Goal: Find specific page/section: Find specific page/section

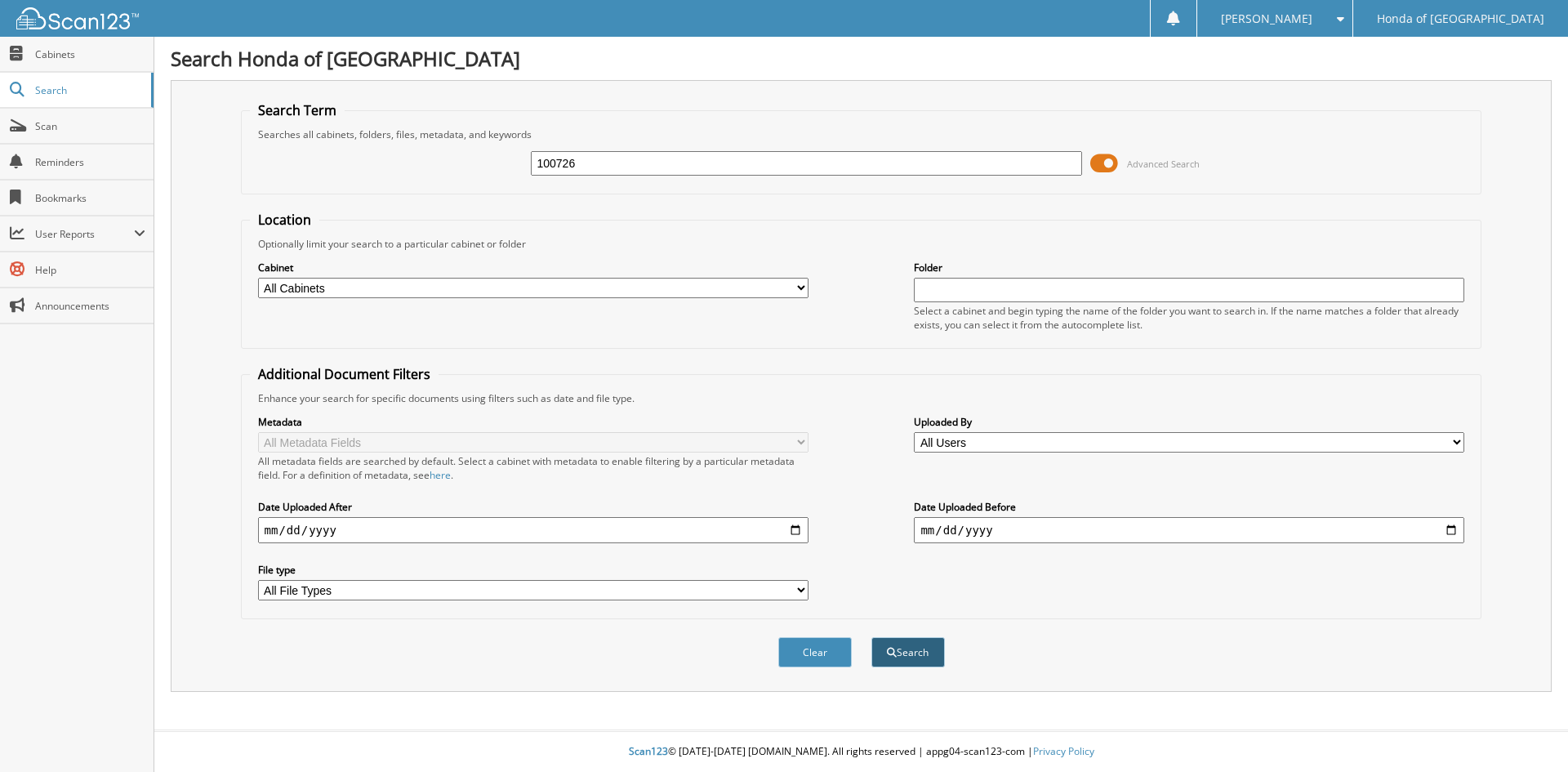
type input "100726"
click at [914, 657] on button "Search" at bounding box center [908, 652] width 73 height 30
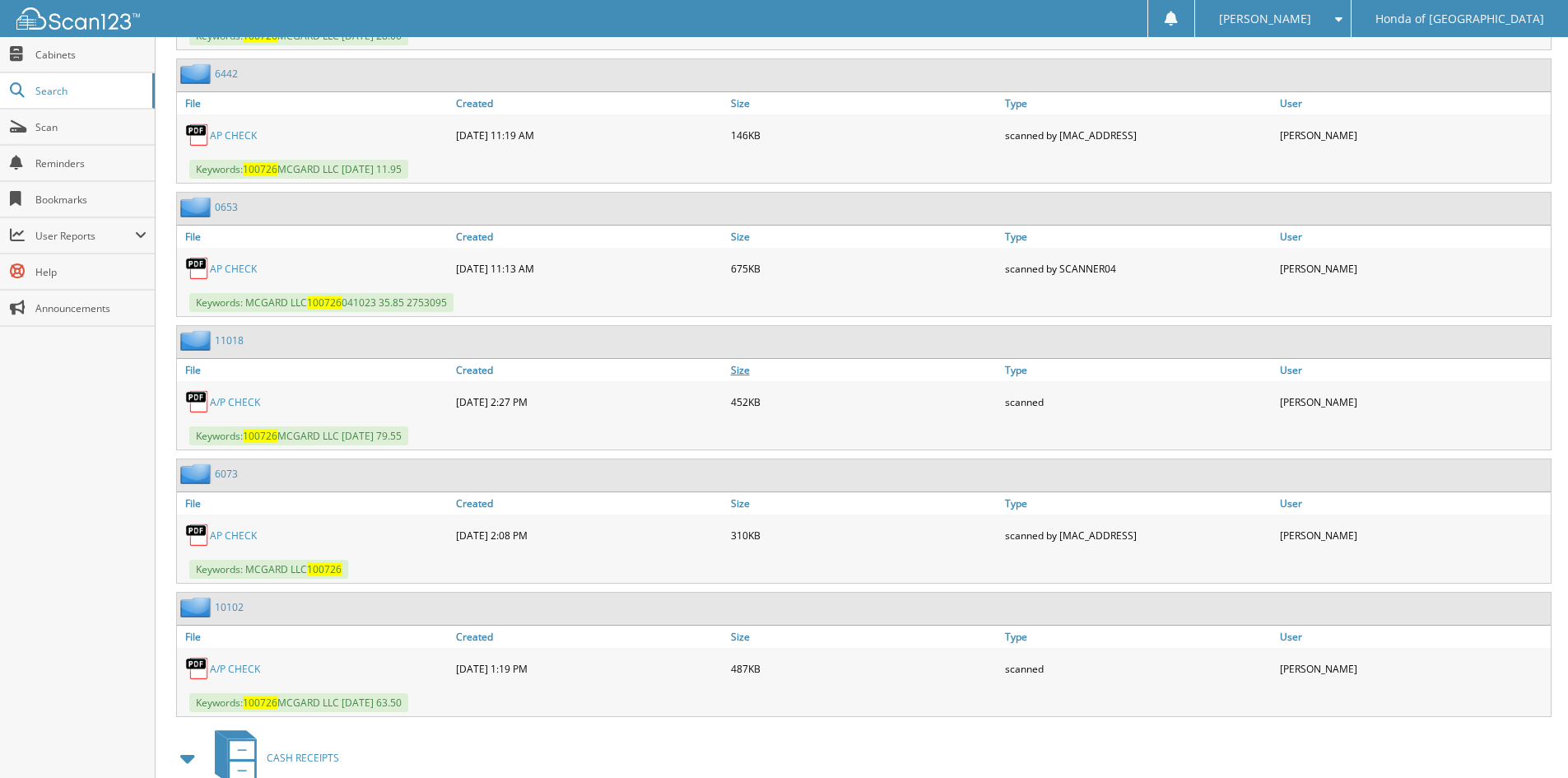
scroll to position [1070, 0]
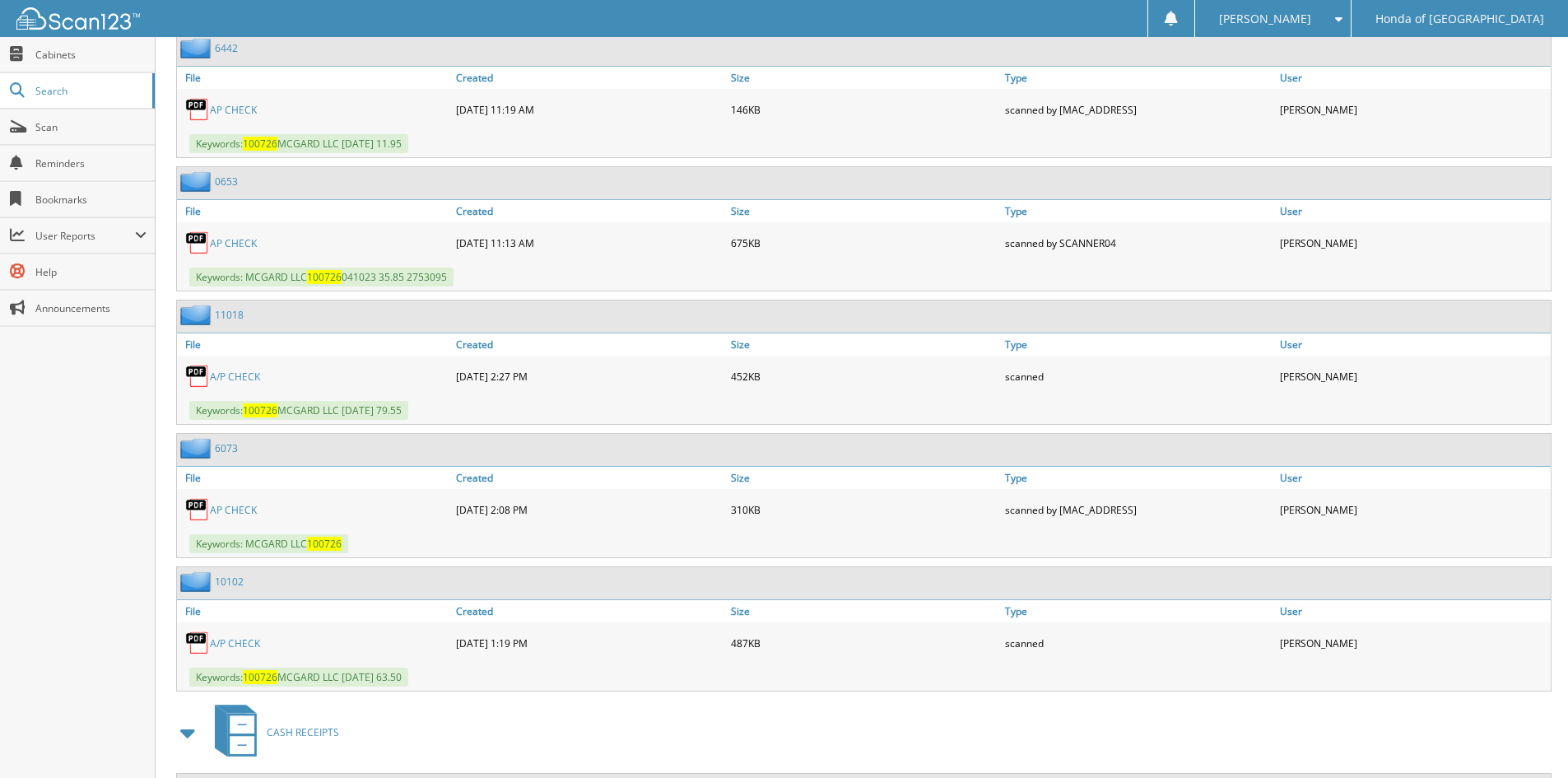
click at [226, 379] on link "A/P CHECK" at bounding box center [234, 376] width 50 height 14
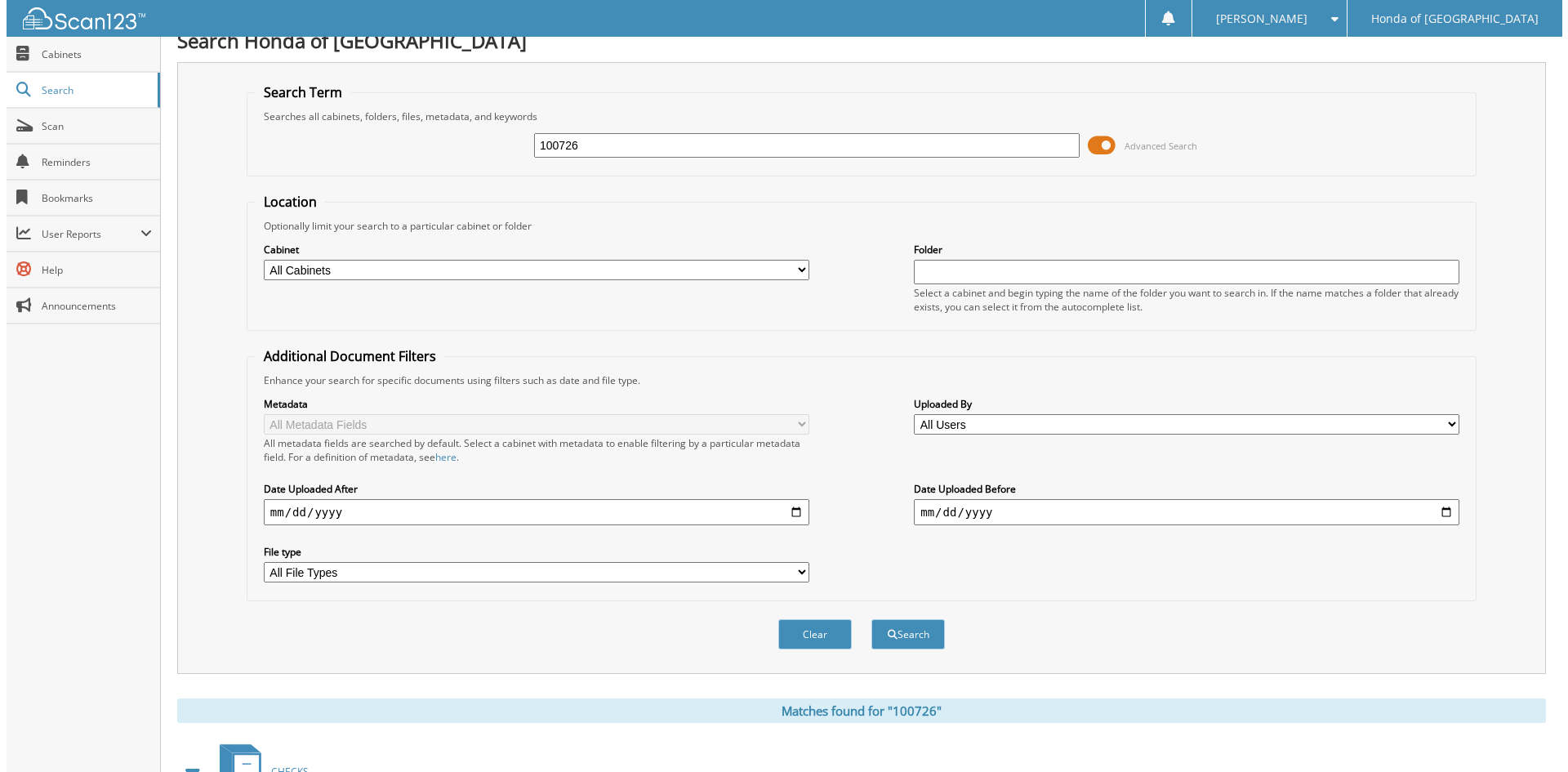
scroll to position [0, 0]
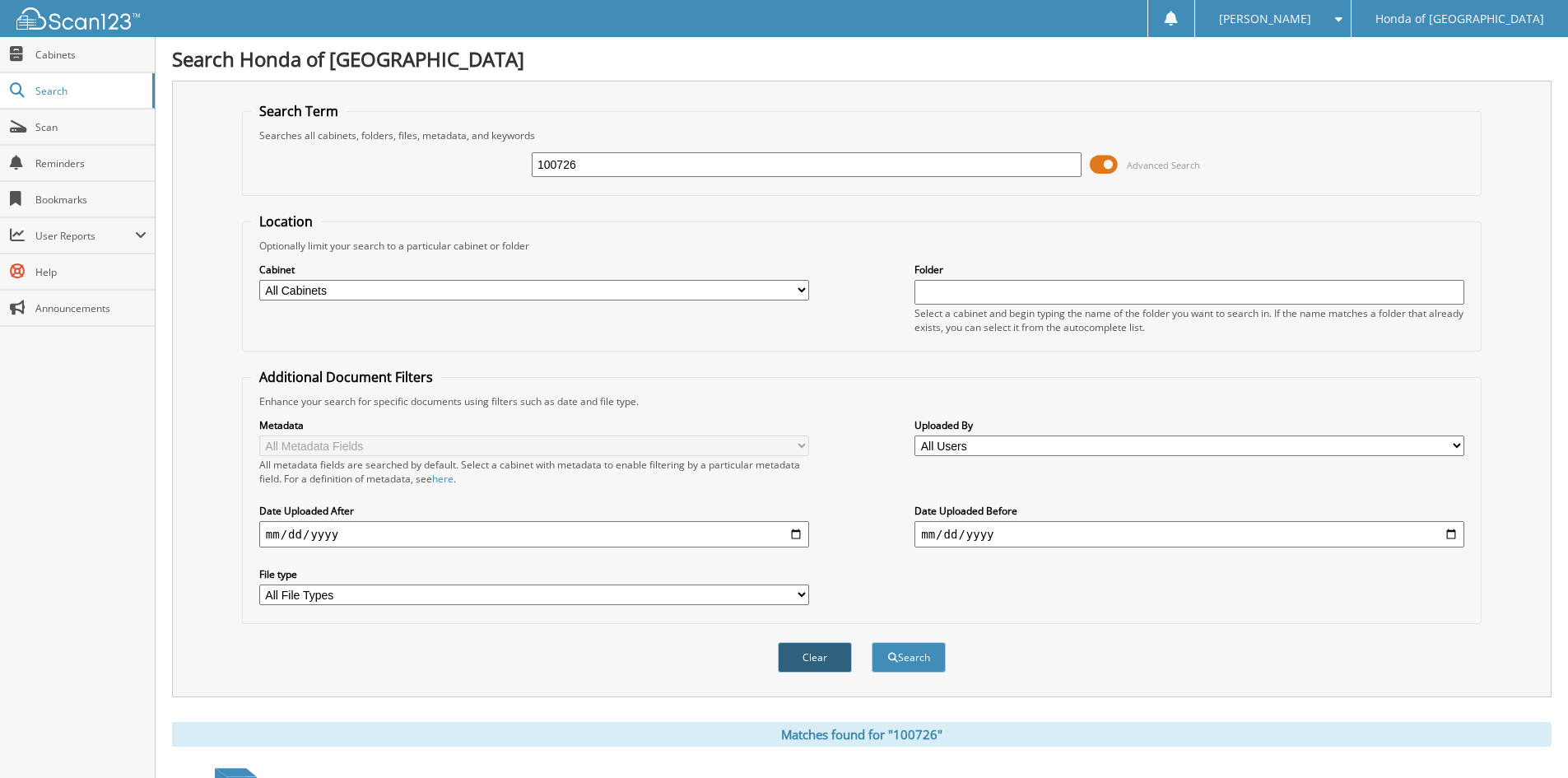
click at [787, 664] on button "Clear" at bounding box center [815, 657] width 74 height 30
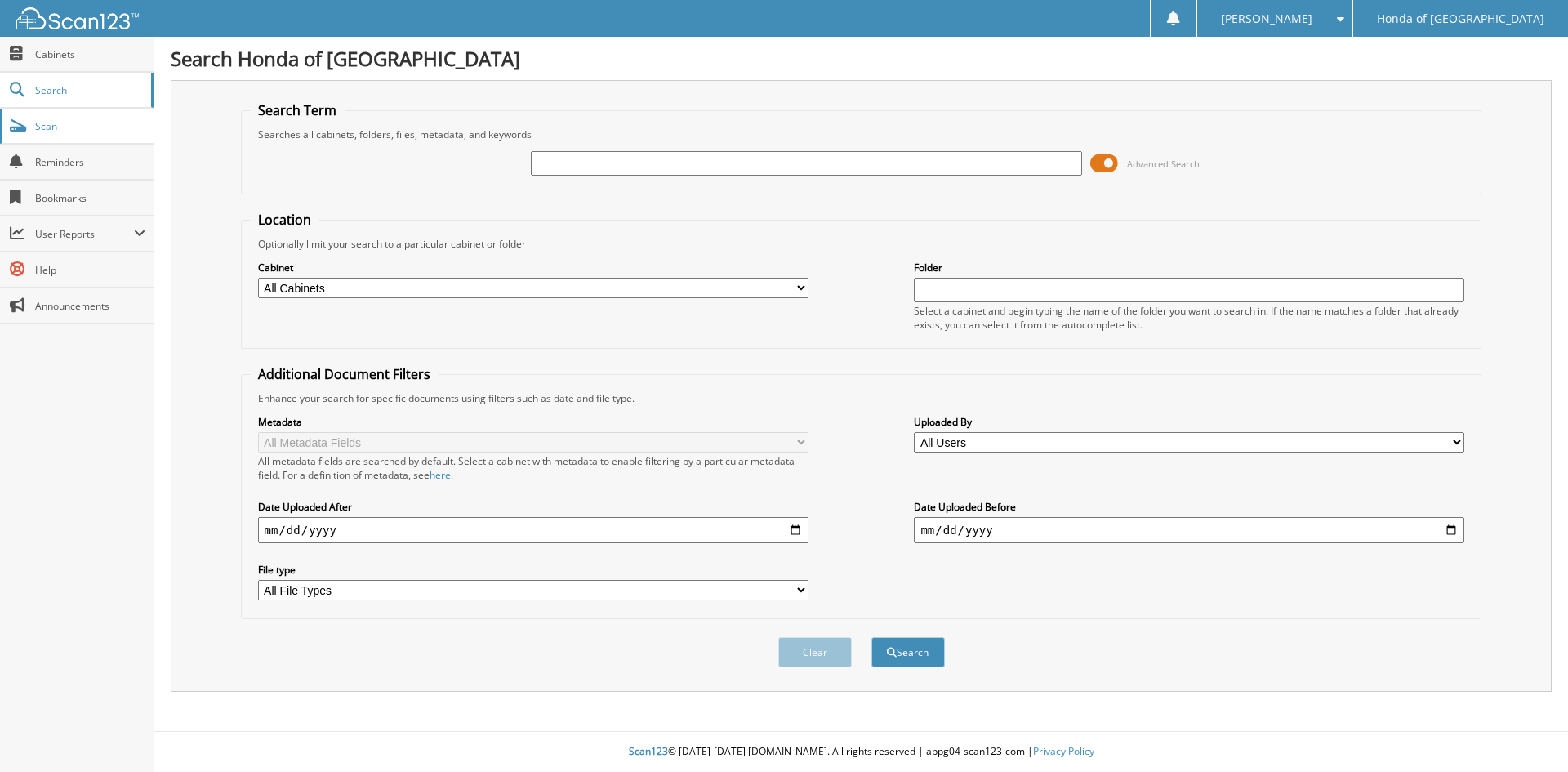
click at [52, 122] on span "Scan" at bounding box center [90, 126] width 111 height 14
